Goal: Obtain resource: Download file/media

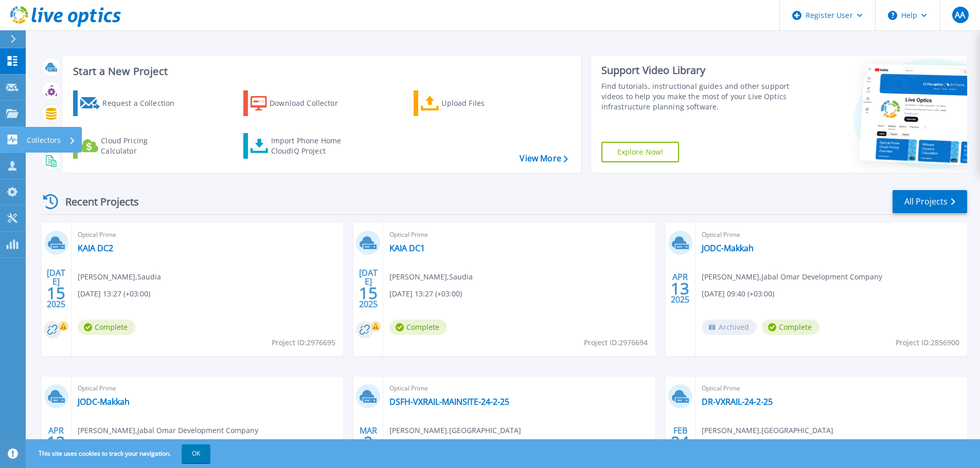
click at [12, 139] on icon at bounding box center [12, 140] width 12 height 10
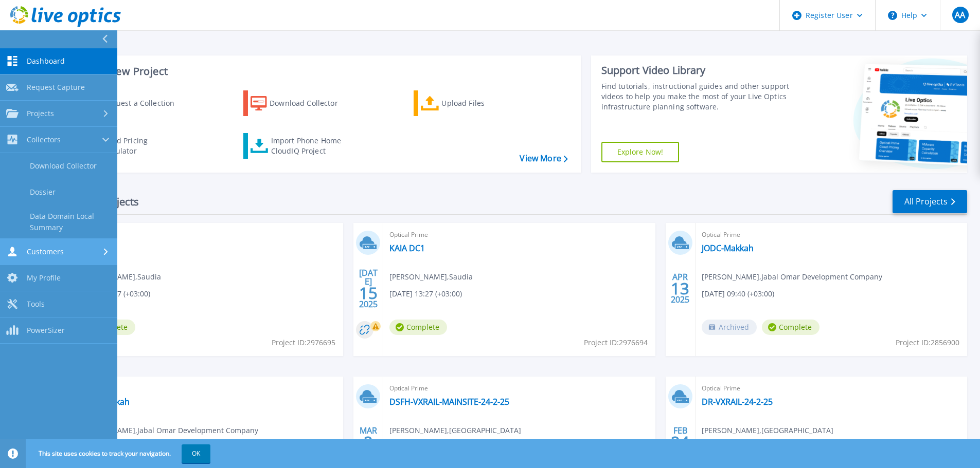
click at [39, 256] on span "Customers" at bounding box center [45, 251] width 37 height 9
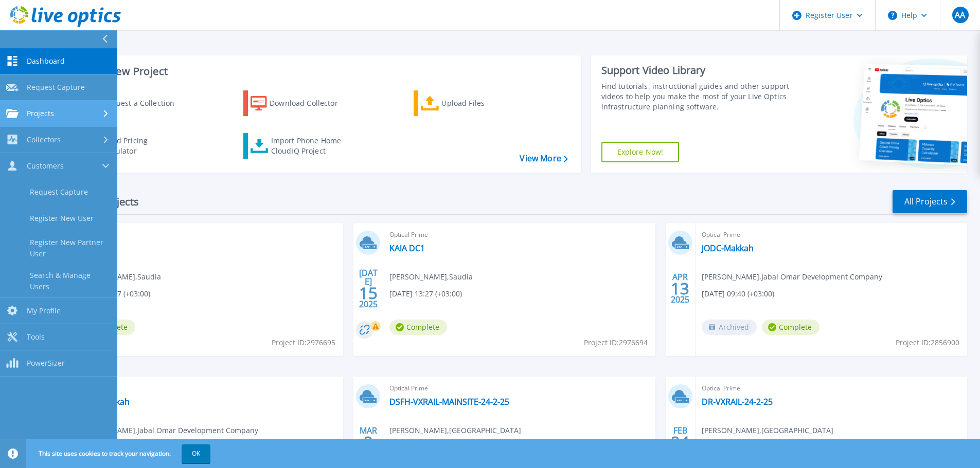
click at [66, 110] on div "Projects" at bounding box center [58, 113] width 105 height 9
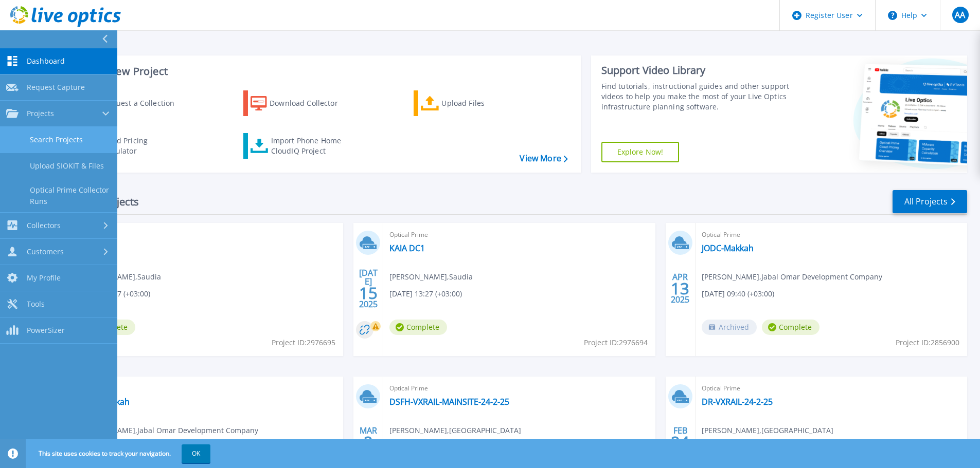
click at [69, 138] on link "Search Projects" at bounding box center [58, 140] width 117 height 26
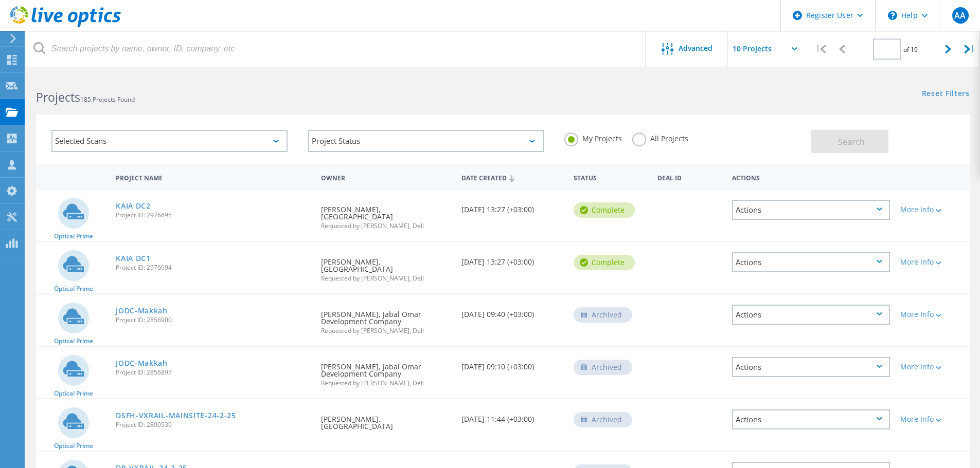
type input "1"
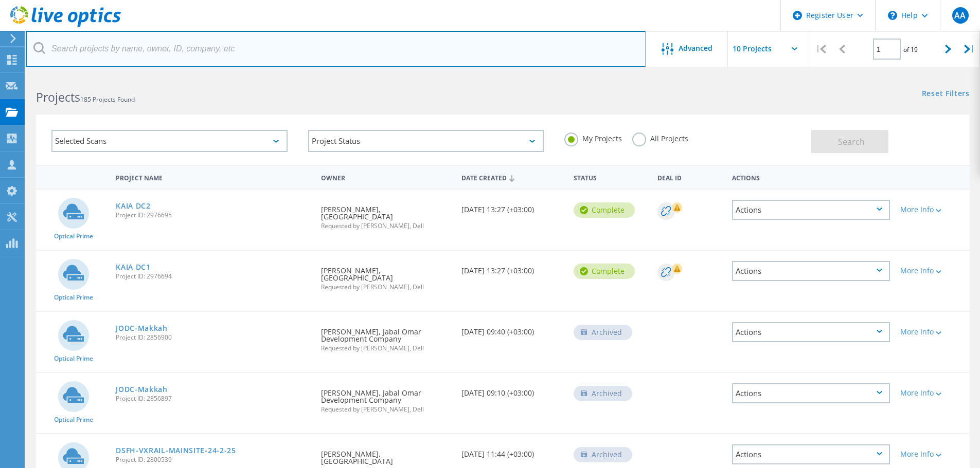
click at [250, 59] on input "text" at bounding box center [336, 49] width 620 height 36
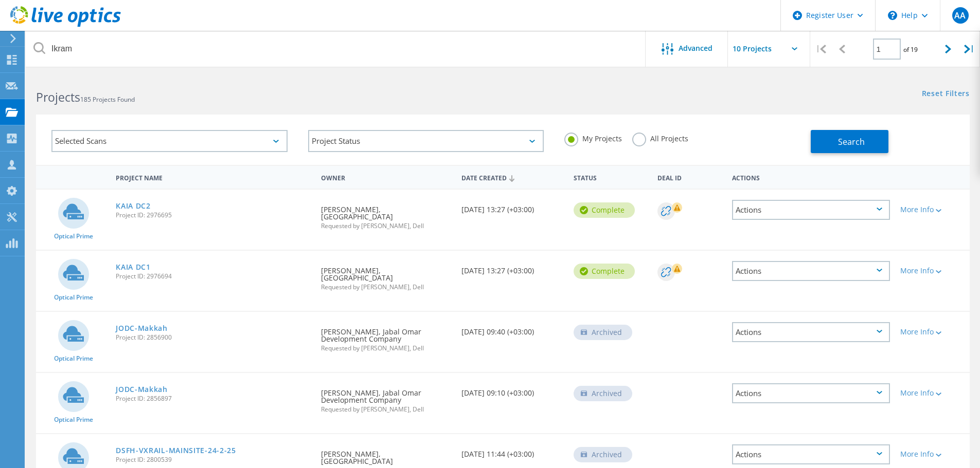
click at [643, 135] on label "All Projects" at bounding box center [660, 138] width 56 height 10
click at [0, 0] on input "All Projects" at bounding box center [0, 0] width 0 height 0
click at [814, 143] on button "Search" at bounding box center [849, 141] width 78 height 23
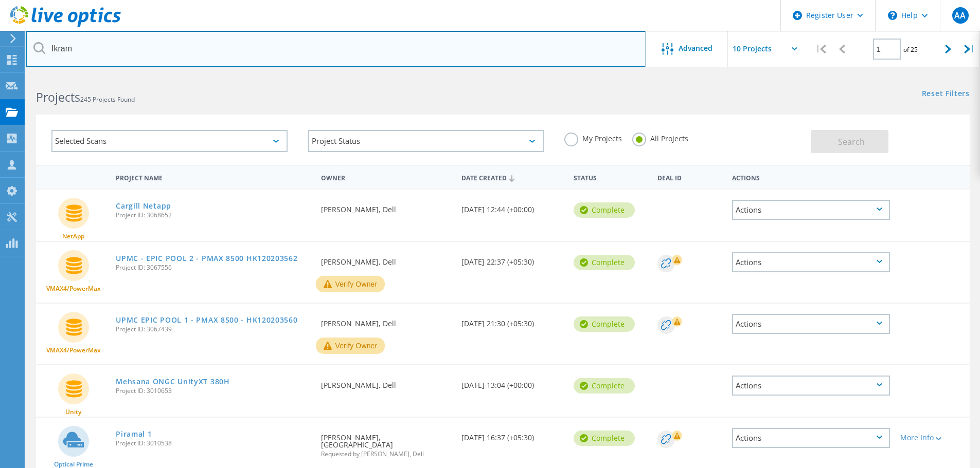
click at [134, 52] on input "Ikram" at bounding box center [336, 49] width 620 height 36
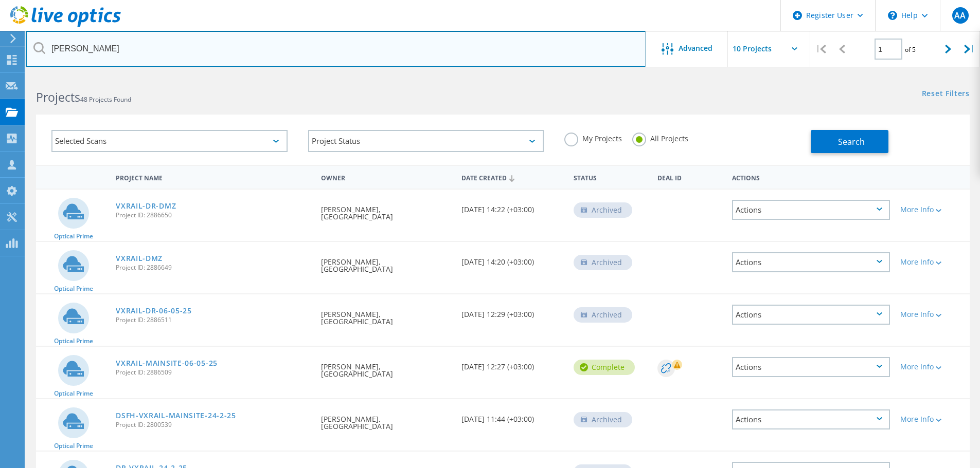
type input "Ikramullah"
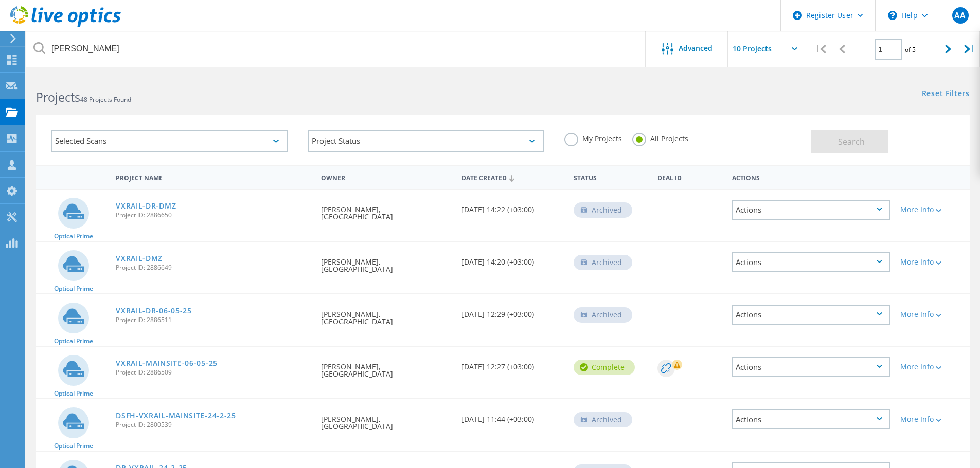
drag, startPoint x: 148, startPoint y: 262, endPoint x: 208, endPoint y: 267, distance: 59.9
click at [208, 267] on span "Project ID: 2886649" at bounding box center [213, 268] width 195 height 6
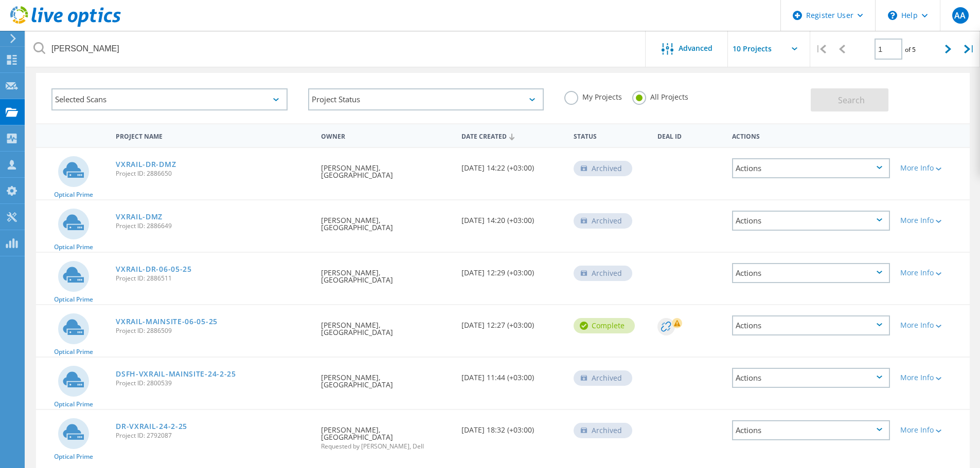
scroll to position [103, 0]
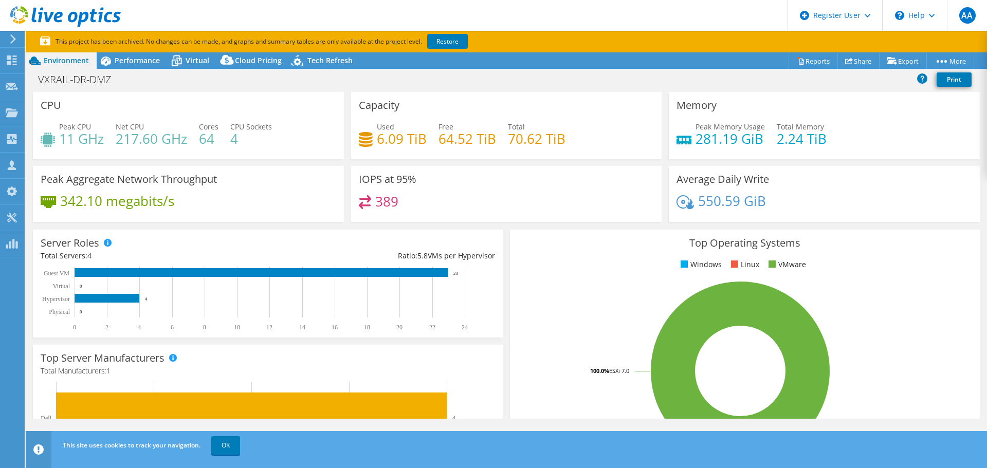
select select "USD"
click at [445, 42] on link "Restore" at bounding box center [447, 41] width 41 height 15
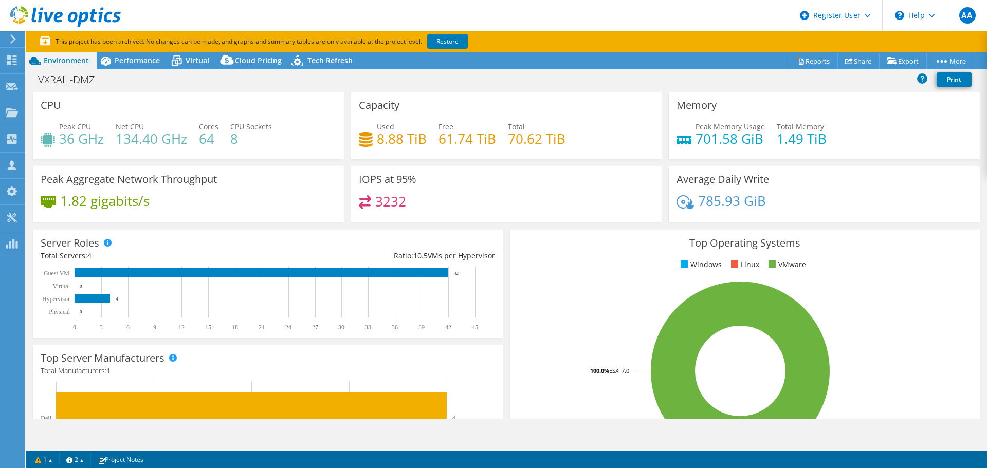
select select "USD"
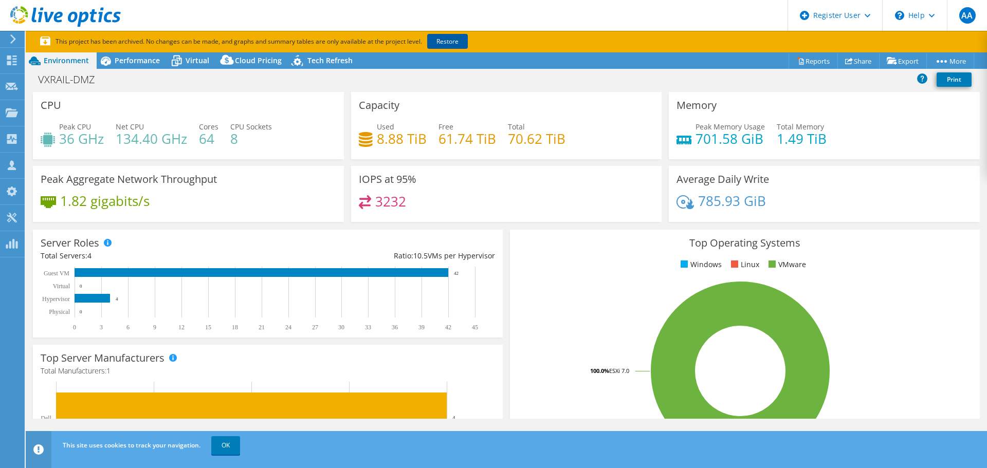
click at [450, 44] on link "Restore" at bounding box center [447, 41] width 41 height 15
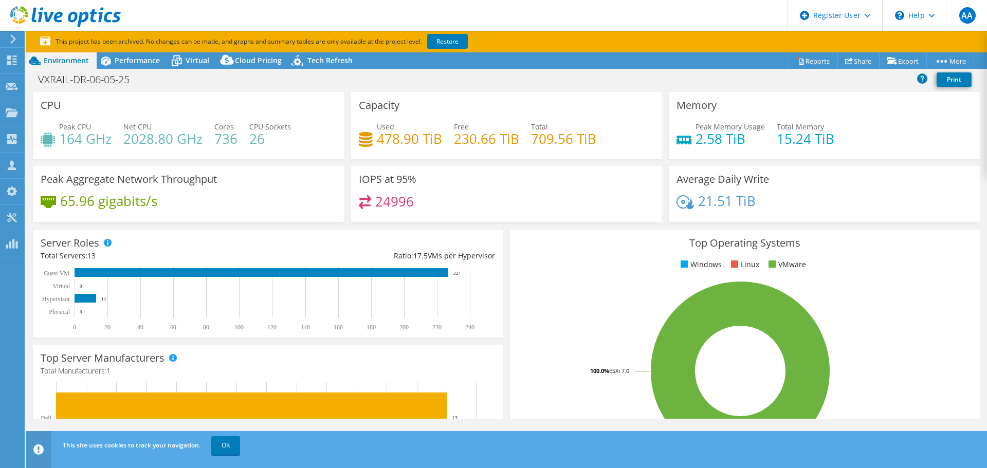
select select "USD"
click at [814, 65] on link "Reports" at bounding box center [813, 61] width 49 height 16
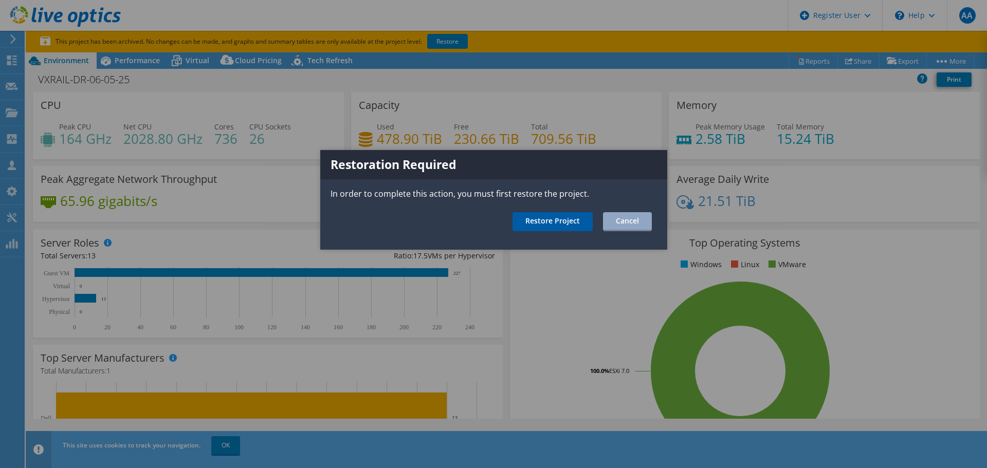
click at [567, 226] on link "Restore Project" at bounding box center [553, 221] width 80 height 19
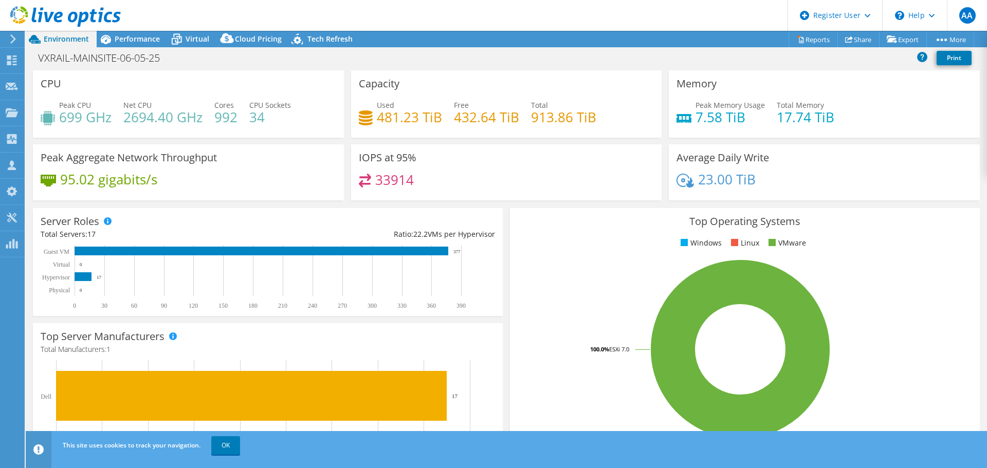
select select "USD"
click at [817, 39] on link "Reports" at bounding box center [813, 39] width 49 height 16
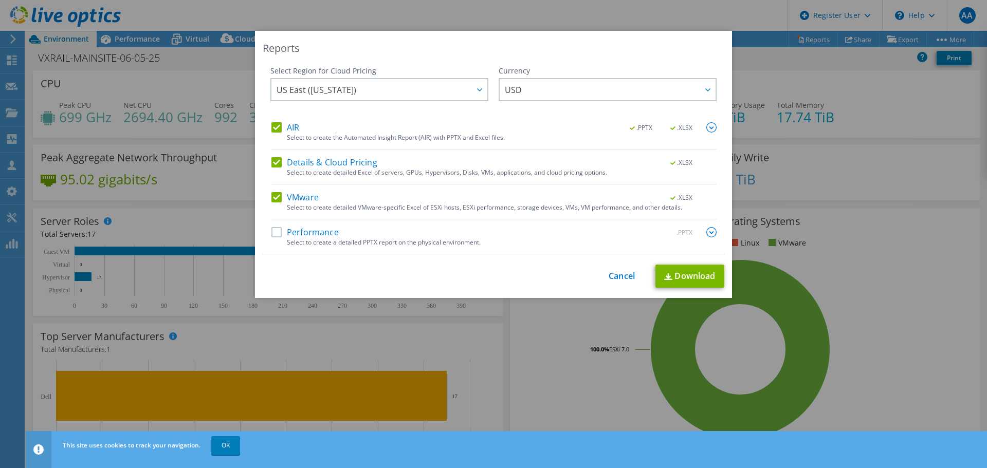
click at [277, 160] on label "Details & Cloud Pricing" at bounding box center [324, 162] width 106 height 10
click at [0, 0] on input "Details & Cloud Pricing" at bounding box center [0, 0] width 0 height 0
click at [273, 131] on label "AIR" at bounding box center [285, 127] width 28 height 10
click at [0, 0] on input "AIR" at bounding box center [0, 0] width 0 height 0
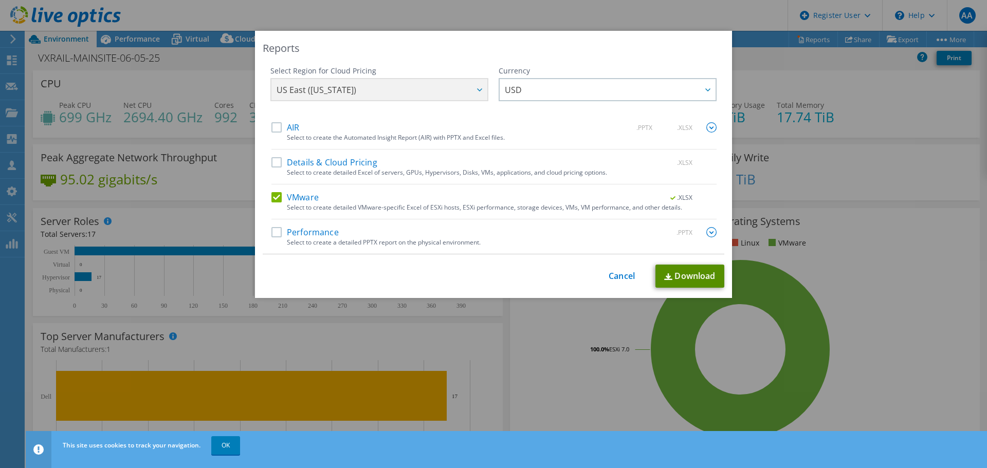
click at [686, 284] on link "Download" at bounding box center [690, 276] width 69 height 23
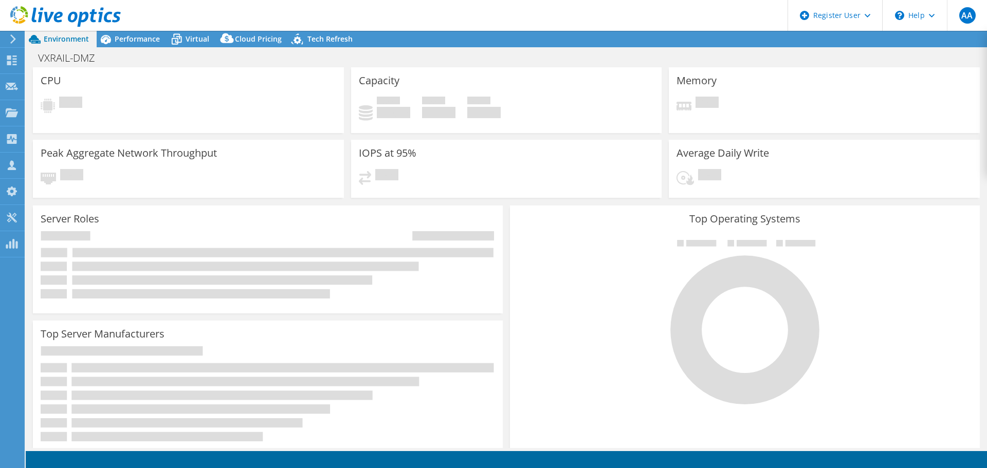
select select "USD"
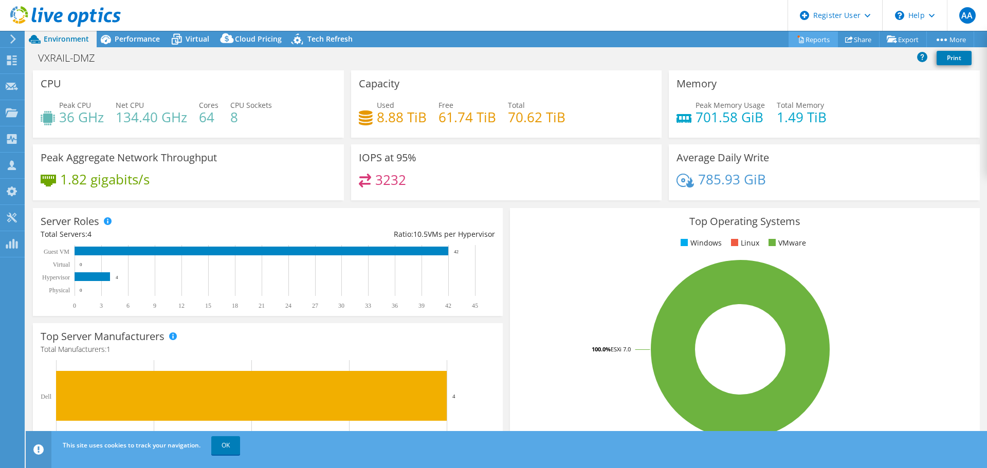
click at [800, 37] on link "Reports" at bounding box center [813, 39] width 49 height 16
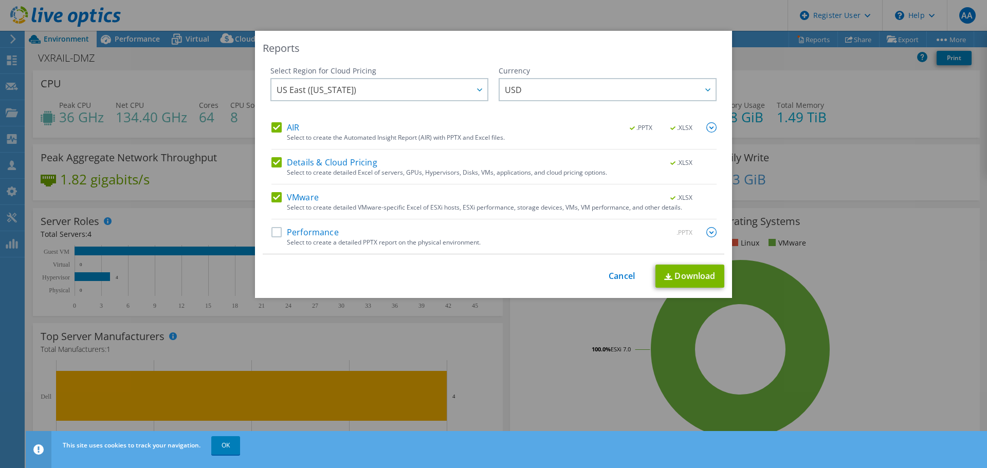
click at [266, 125] on div "Select Region for Cloud Pricing Asia Pacific ([GEOGRAPHIC_DATA]) [GEOGRAPHIC_DA…" at bounding box center [494, 160] width 462 height 189
click at [274, 133] on div "AIR .PPTX .XLSX" at bounding box center [493, 128] width 445 height 12
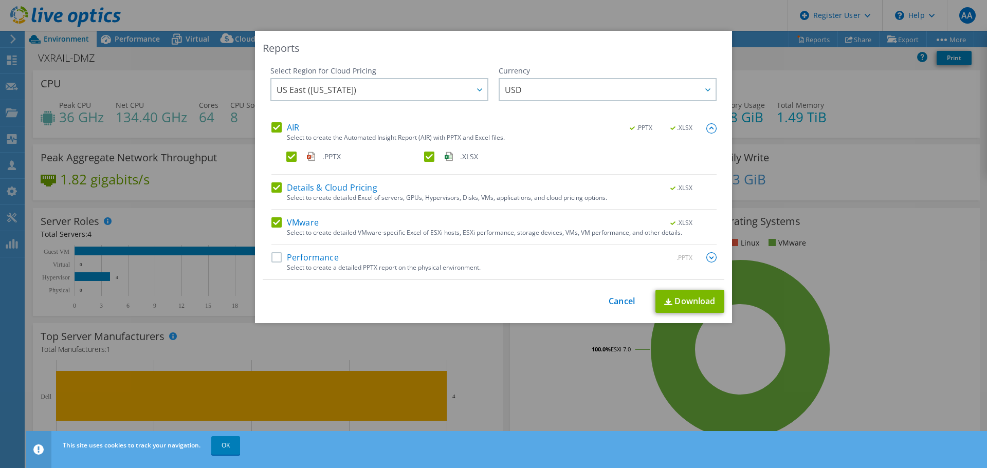
click at [273, 127] on label "AIR" at bounding box center [285, 127] width 28 height 10
click at [0, 0] on input "AIR" at bounding box center [0, 0] width 0 height 0
click at [276, 187] on label "Details & Cloud Pricing" at bounding box center [324, 188] width 106 height 10
click at [0, 0] on input "Details & Cloud Pricing" at bounding box center [0, 0] width 0 height 0
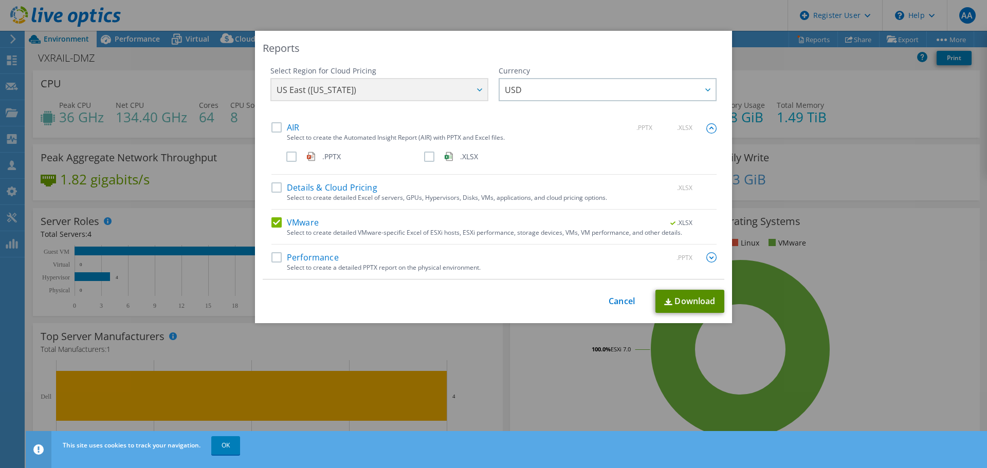
click at [689, 297] on link "Download" at bounding box center [690, 301] width 69 height 23
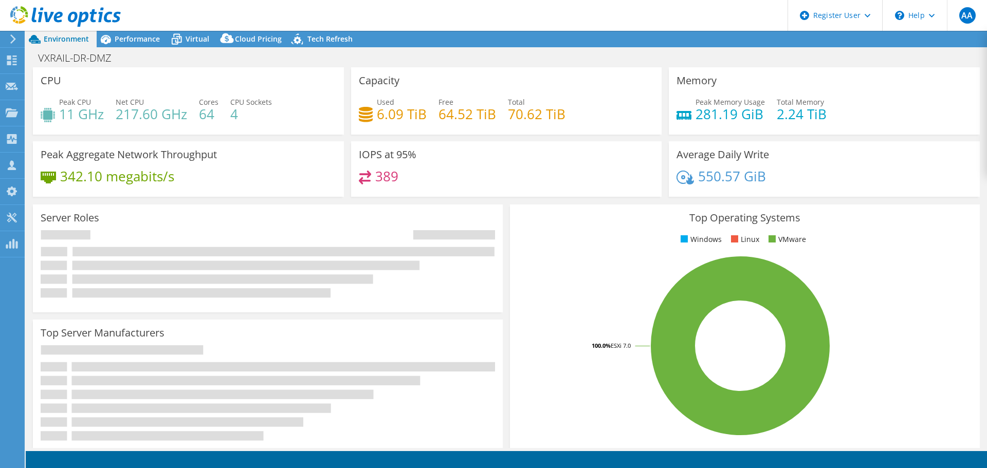
select select "USD"
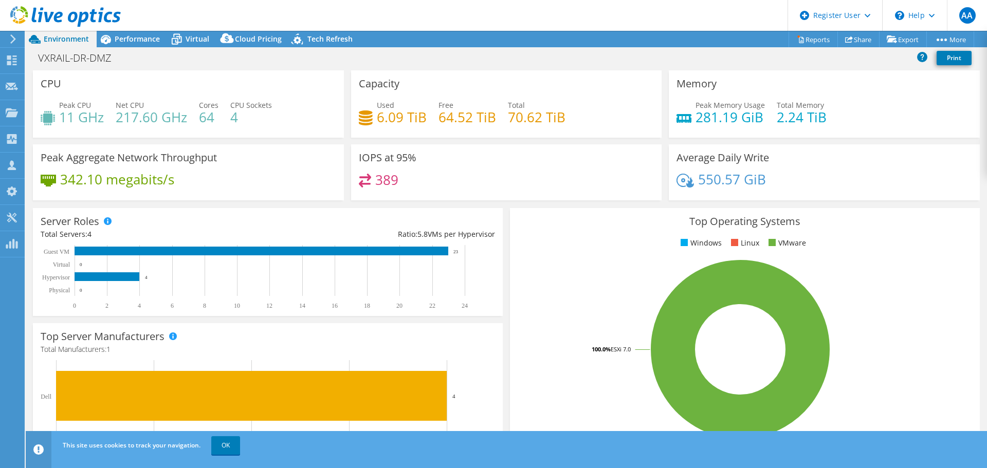
click at [758, 49] on div "VXRAIL-DR-DMZ Print" at bounding box center [507, 57] width 962 height 19
click at [812, 40] on link "Reports" at bounding box center [813, 39] width 49 height 16
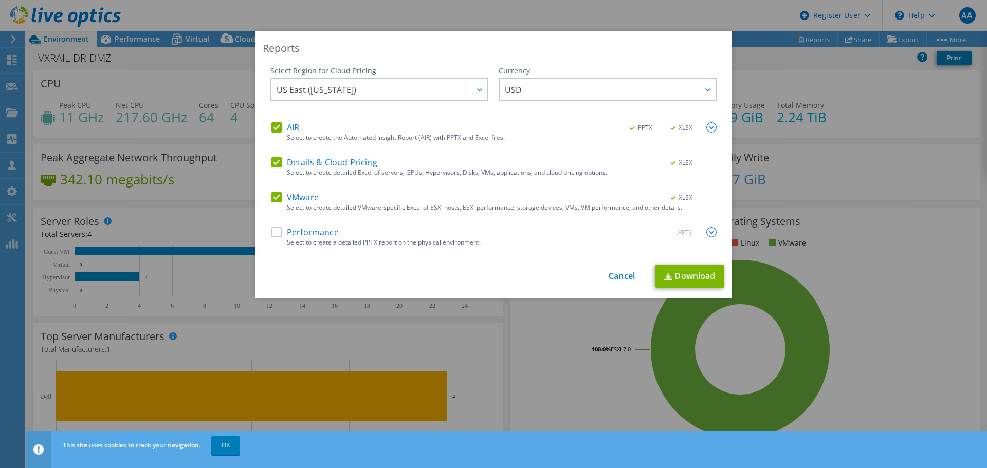
click at [273, 157] on label "Details & Cloud Pricing" at bounding box center [324, 162] width 106 height 10
click at [0, 0] on input "Details & Cloud Pricing" at bounding box center [0, 0] width 0 height 0
click at [274, 126] on label "AIR" at bounding box center [285, 127] width 28 height 10
click at [0, 0] on input "AIR" at bounding box center [0, 0] width 0 height 0
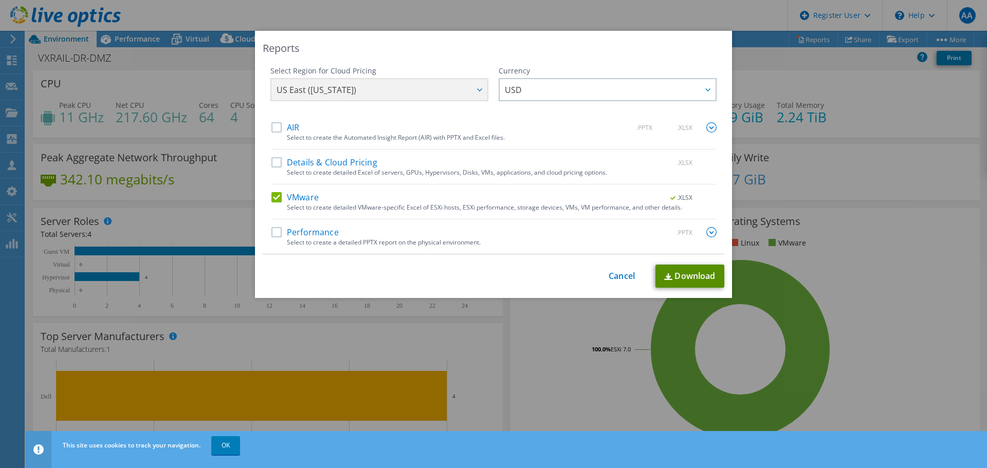
click at [698, 271] on link "Download" at bounding box center [690, 276] width 69 height 23
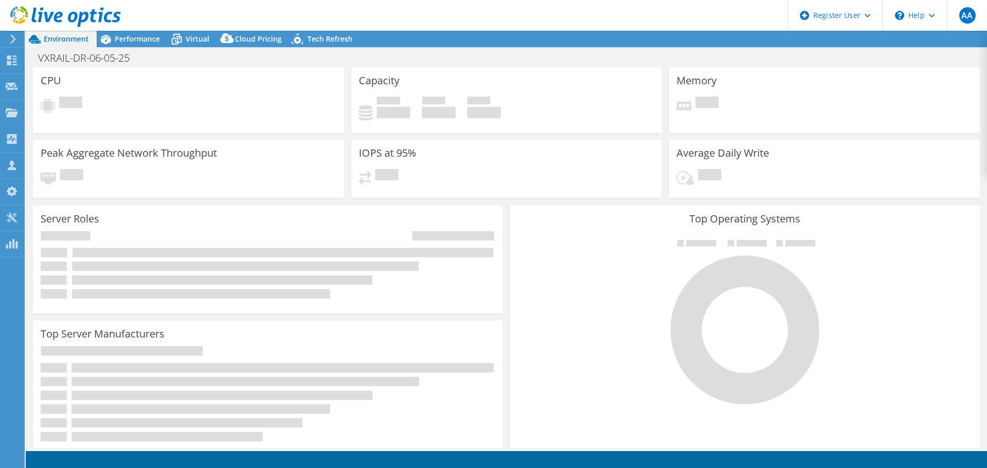
select select "USD"
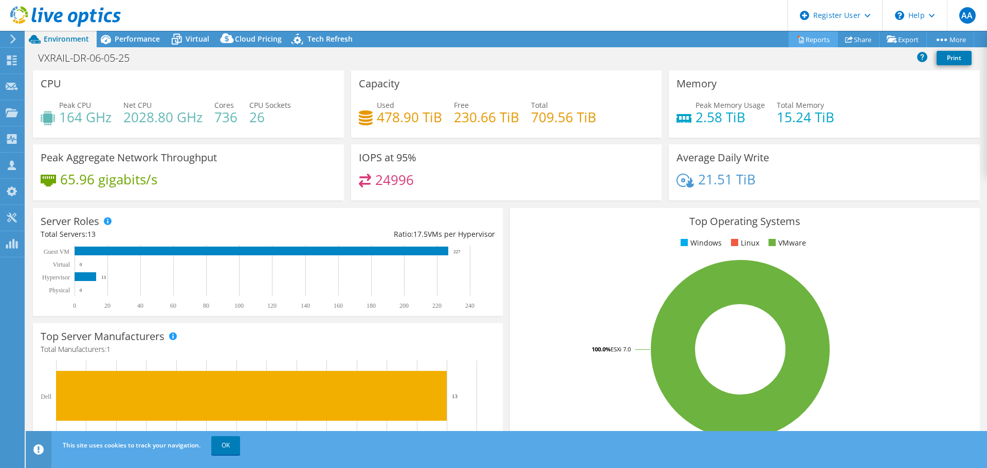
click at [811, 41] on link "Reports" at bounding box center [813, 39] width 49 height 16
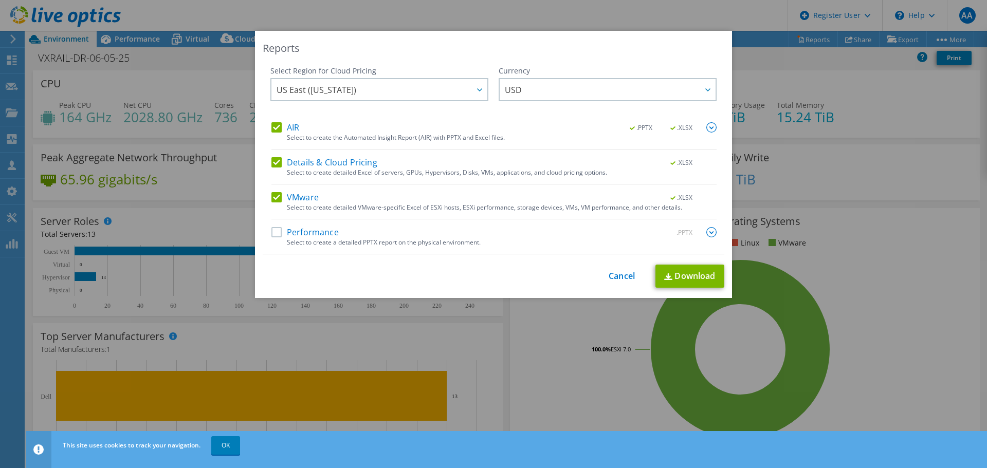
click at [271, 124] on label "AIR" at bounding box center [285, 127] width 28 height 10
click at [0, 0] on input "AIR" at bounding box center [0, 0] width 0 height 0
click at [275, 165] on label "Details & Cloud Pricing" at bounding box center [324, 162] width 106 height 10
click at [0, 0] on input "Details & Cloud Pricing" at bounding box center [0, 0] width 0 height 0
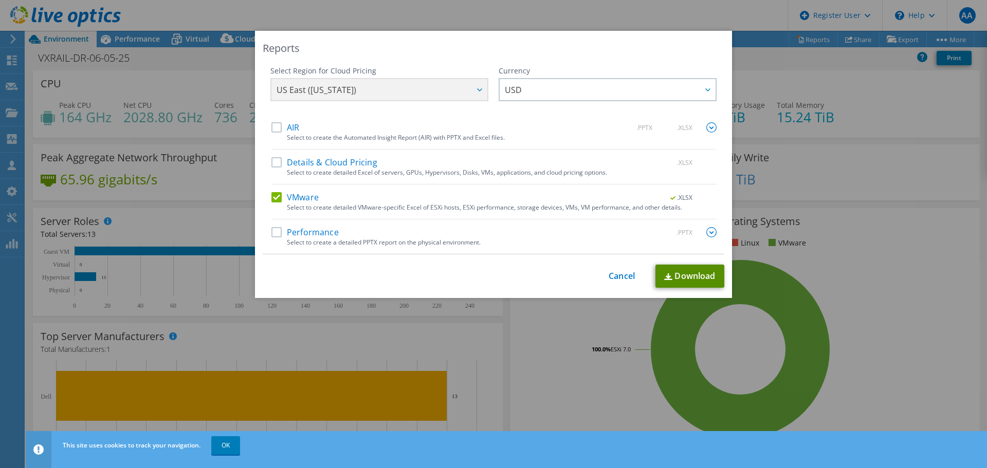
click at [693, 283] on link "Download" at bounding box center [690, 276] width 69 height 23
click at [625, 275] on link "Cancel" at bounding box center [622, 276] width 26 height 10
